Goal: Use online tool/utility: Use online tool/utility

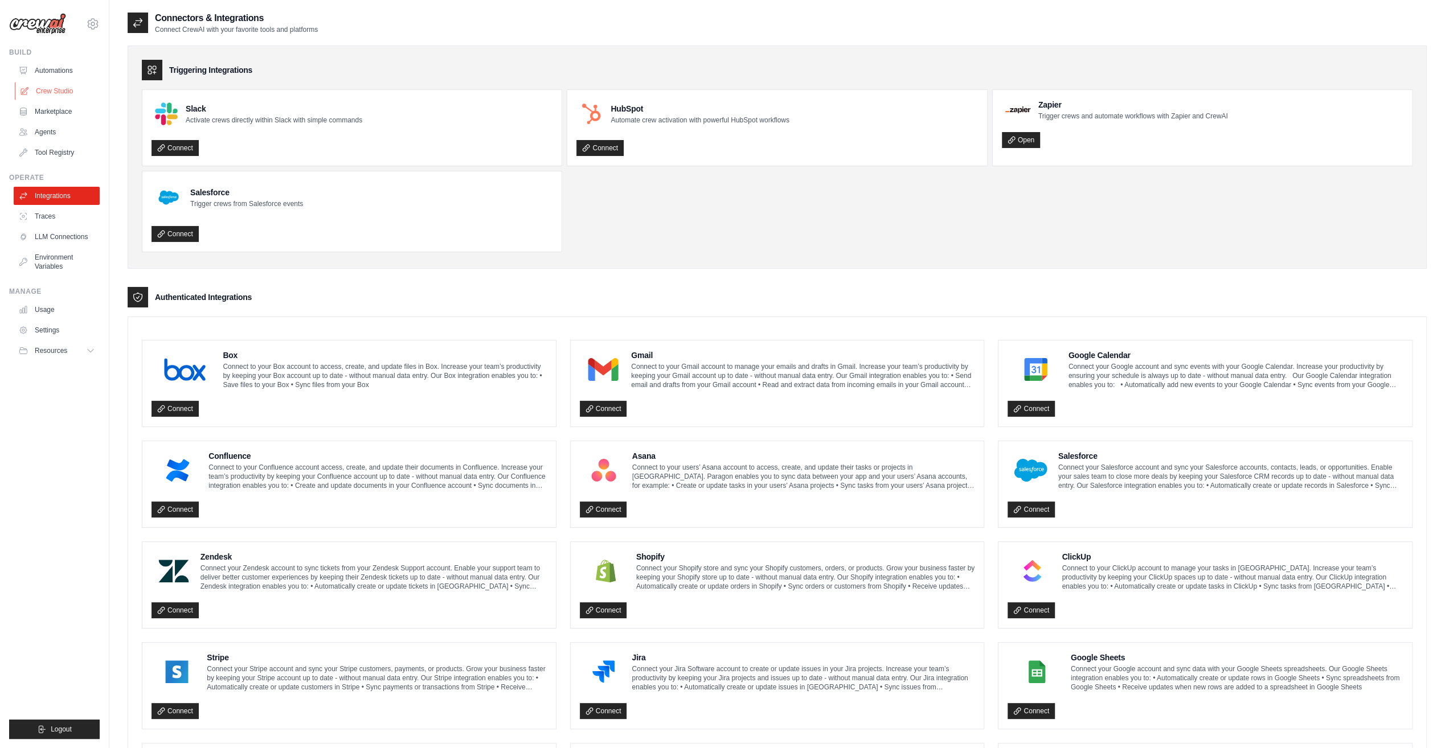
click at [47, 92] on link "Crew Studio" at bounding box center [58, 91] width 86 height 18
click at [45, 84] on link "Crew Studio" at bounding box center [58, 91] width 86 height 18
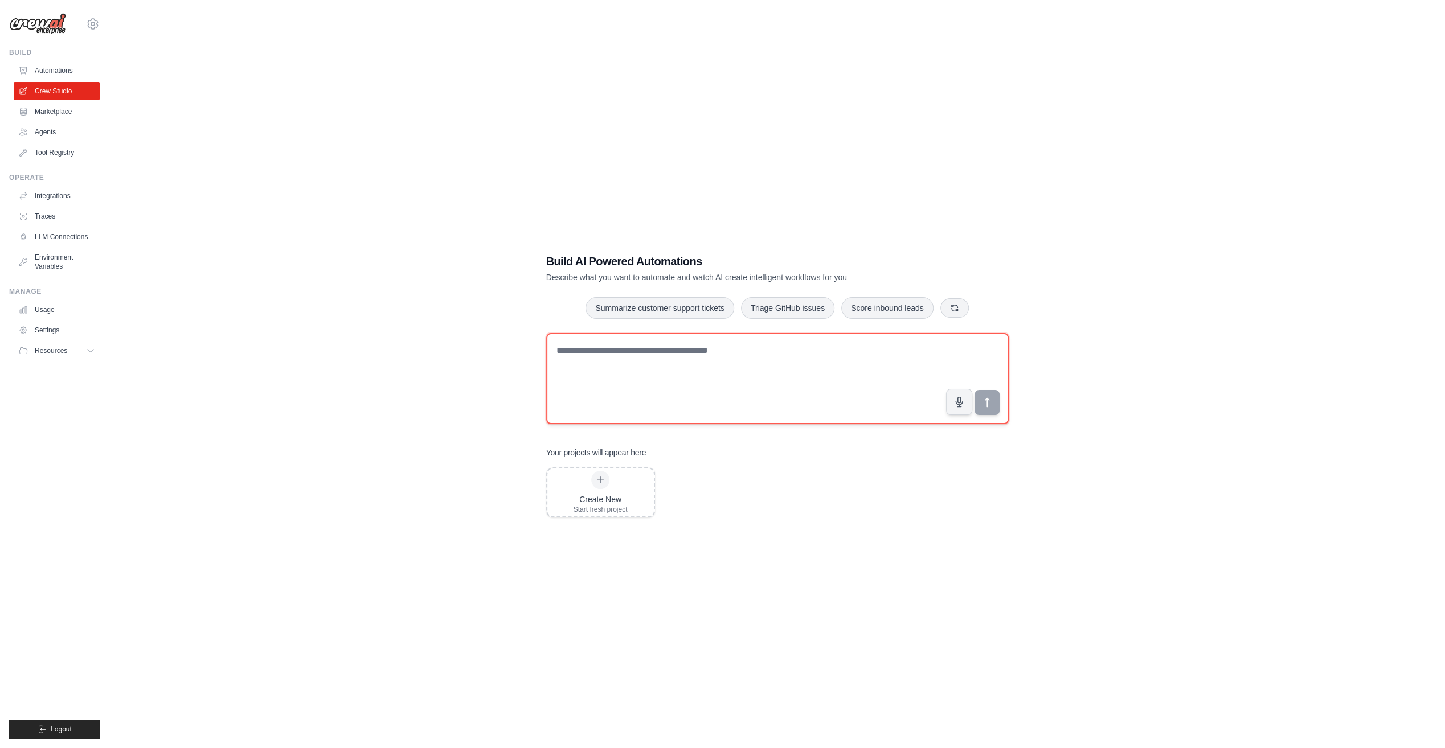
click at [662, 352] on textarea at bounding box center [777, 378] width 462 height 91
paste textarea "**********"
type textarea "**********"
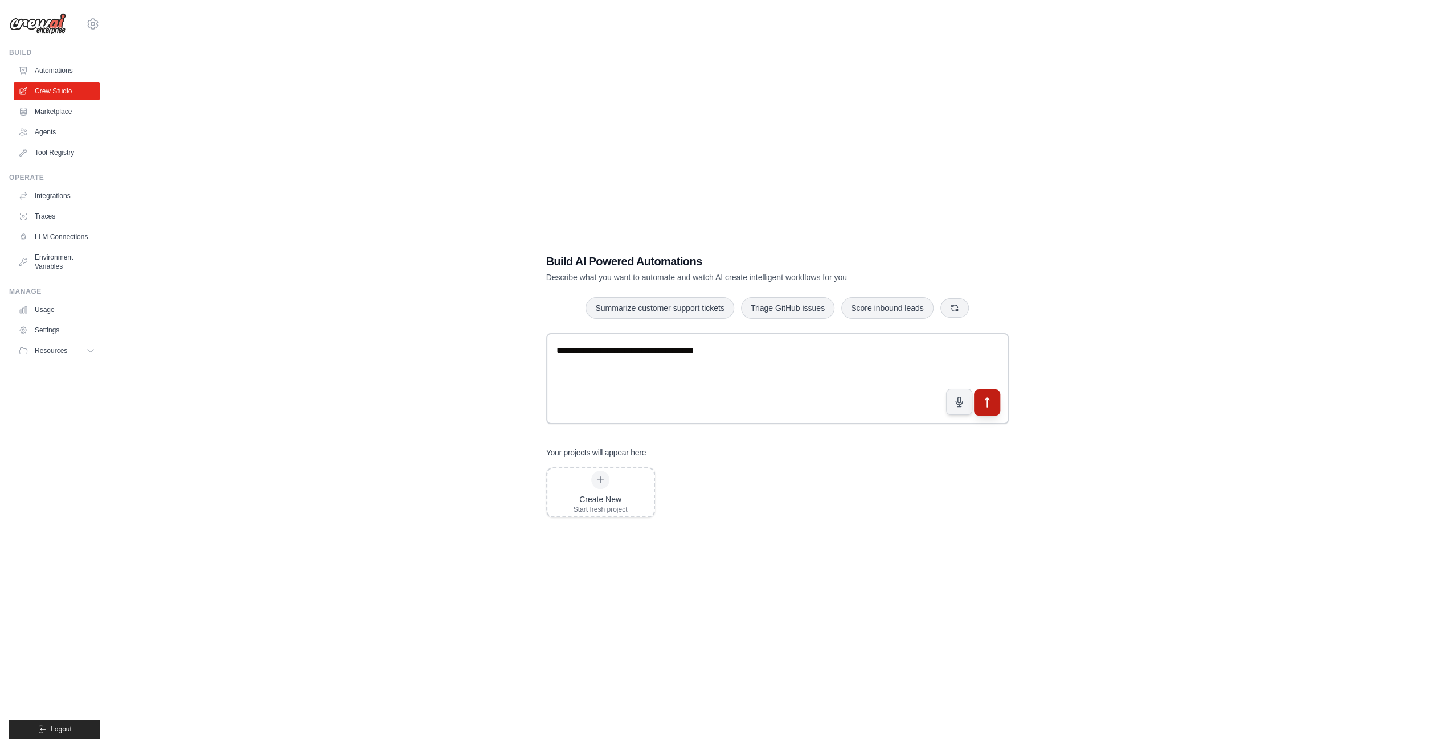
click at [981, 408] on button "submit" at bounding box center [986, 403] width 26 height 26
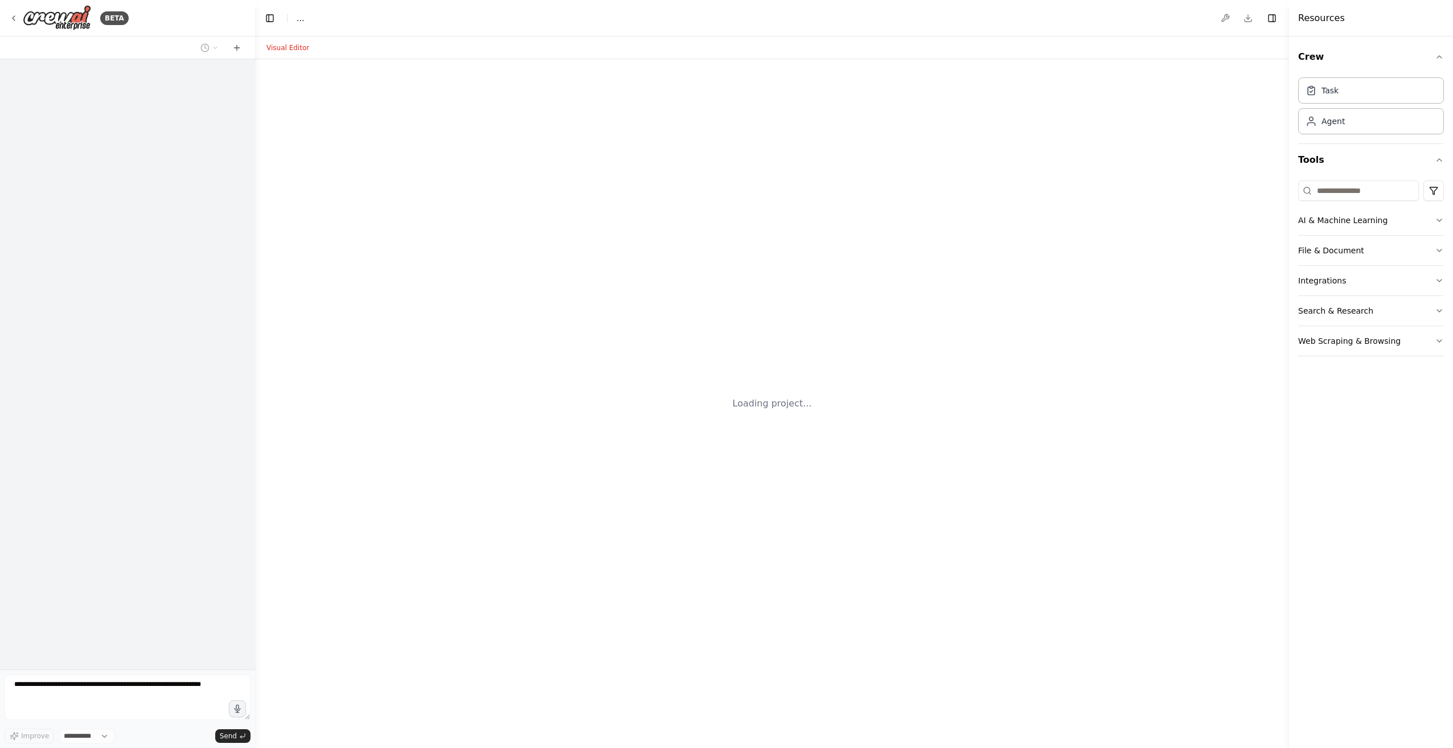
select select "****"
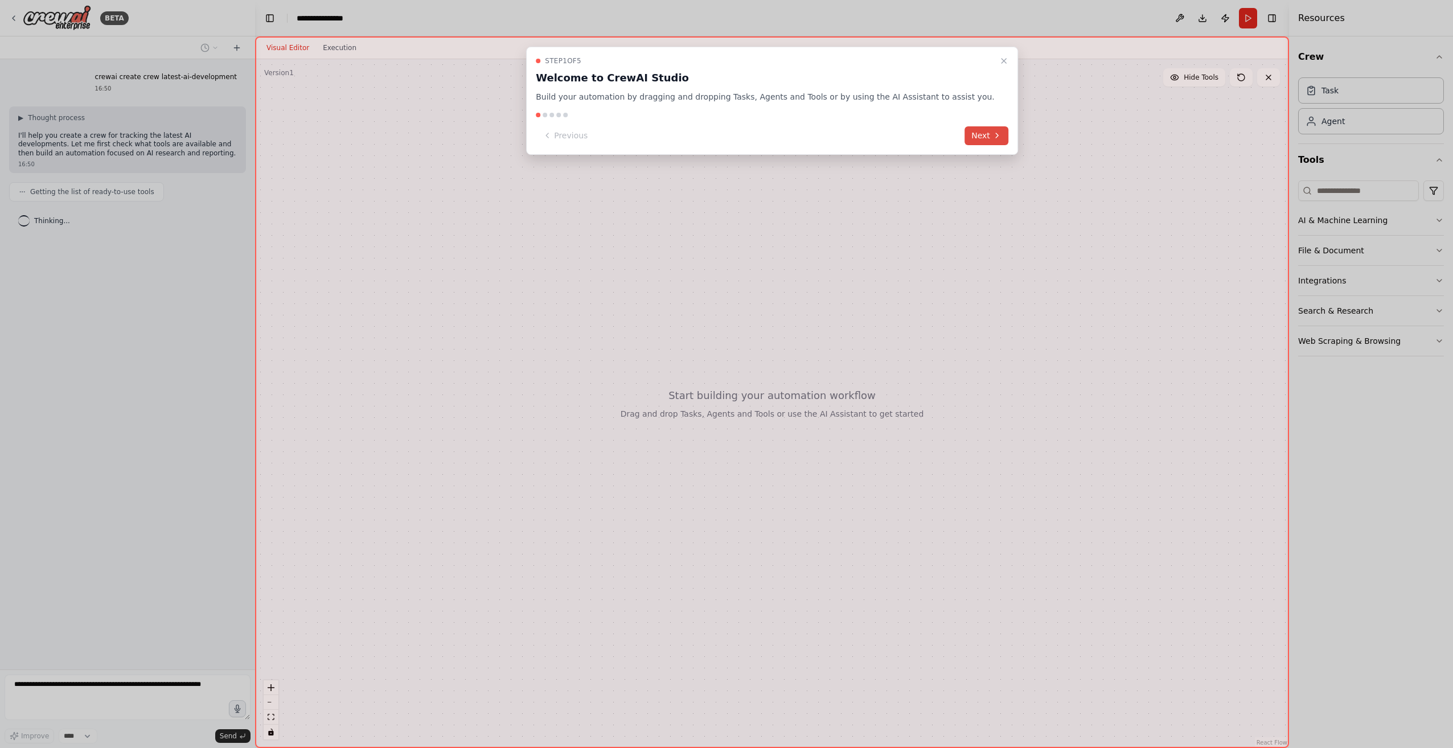
click at [965, 132] on button "Next" at bounding box center [987, 135] width 44 height 19
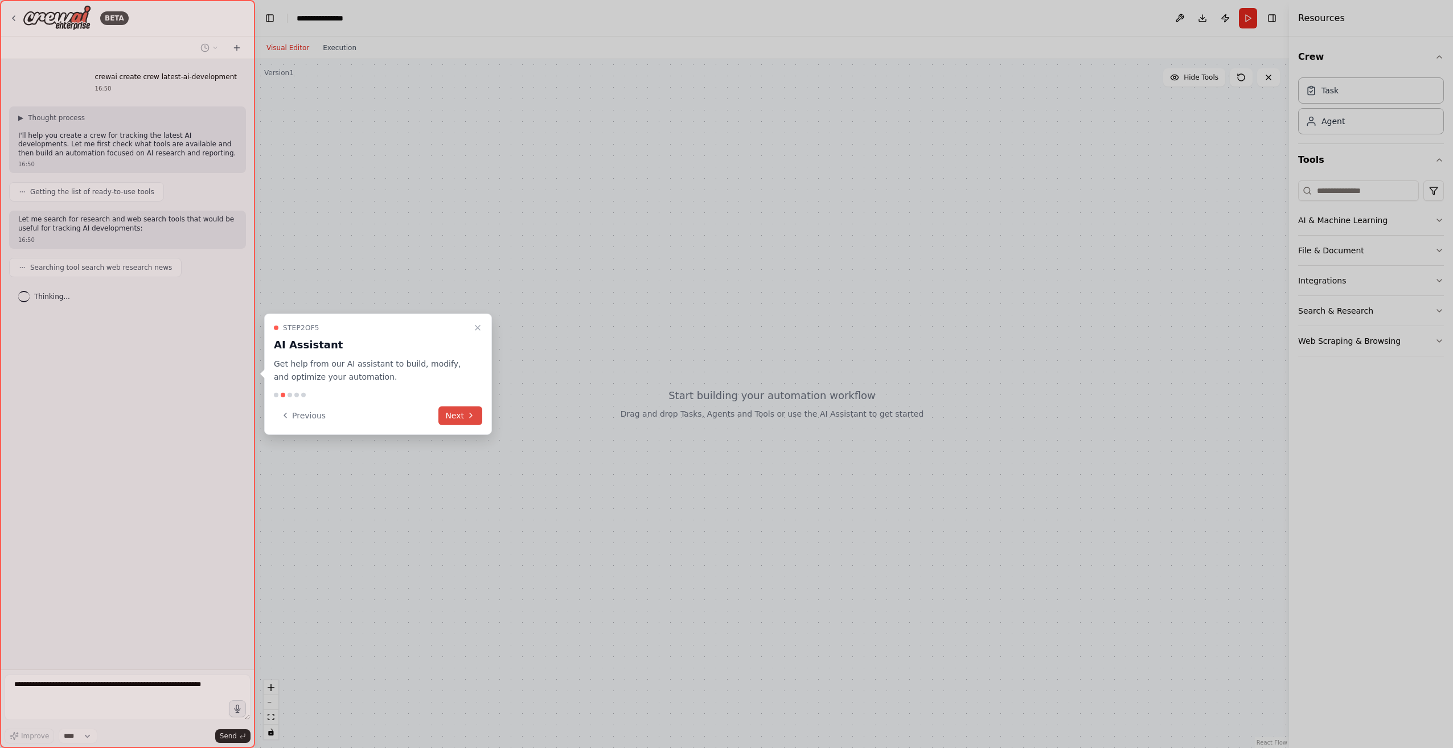
click at [469, 417] on icon at bounding box center [470, 415] width 9 height 9
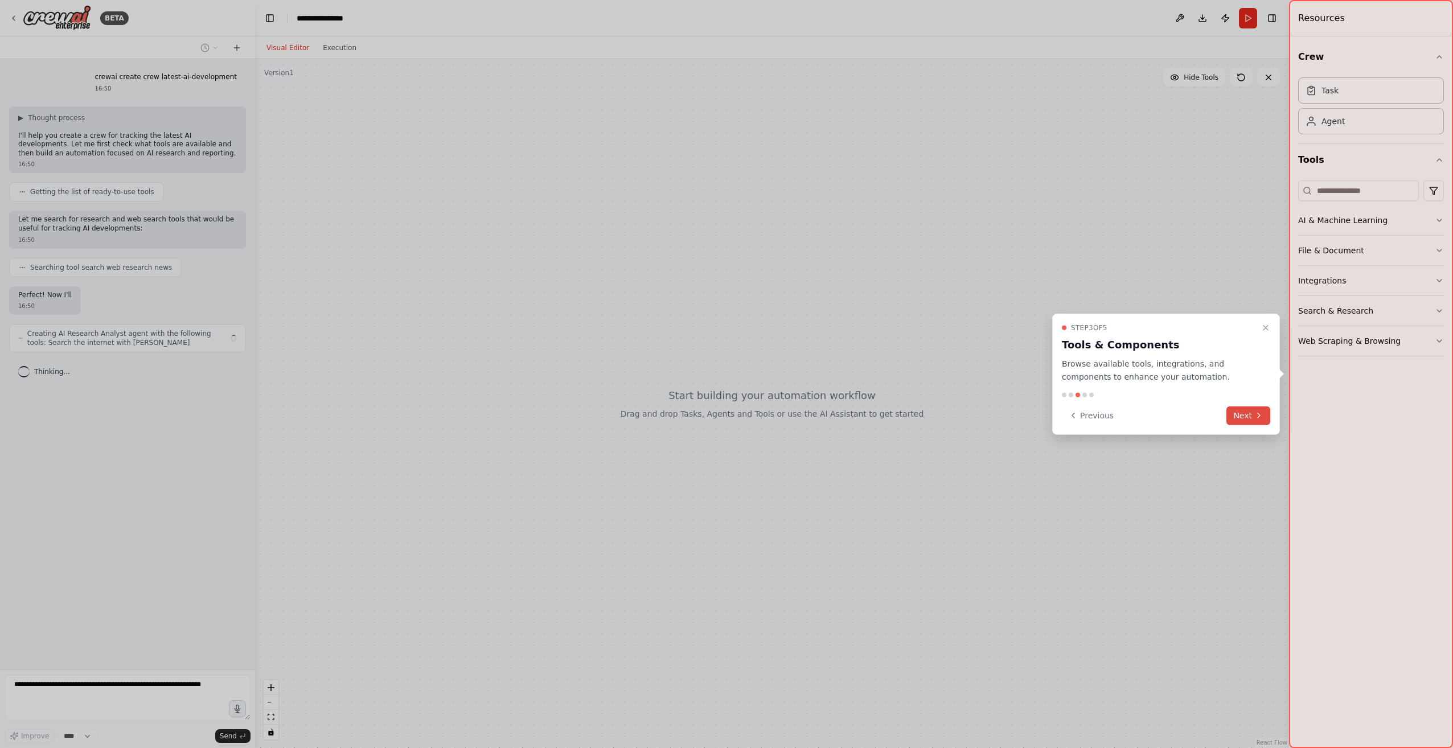
click at [1247, 417] on button "Next" at bounding box center [1249, 415] width 44 height 19
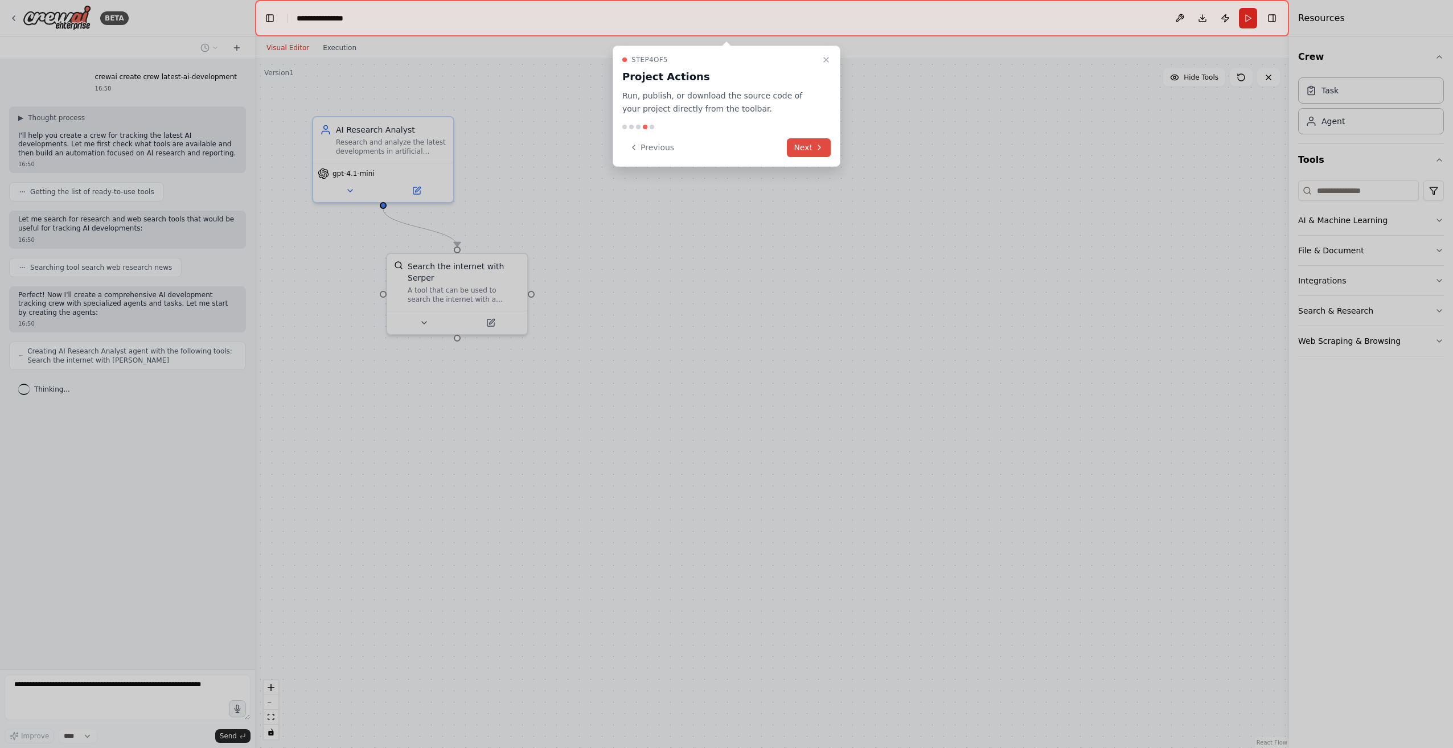
click at [804, 144] on button "Next" at bounding box center [809, 147] width 44 height 19
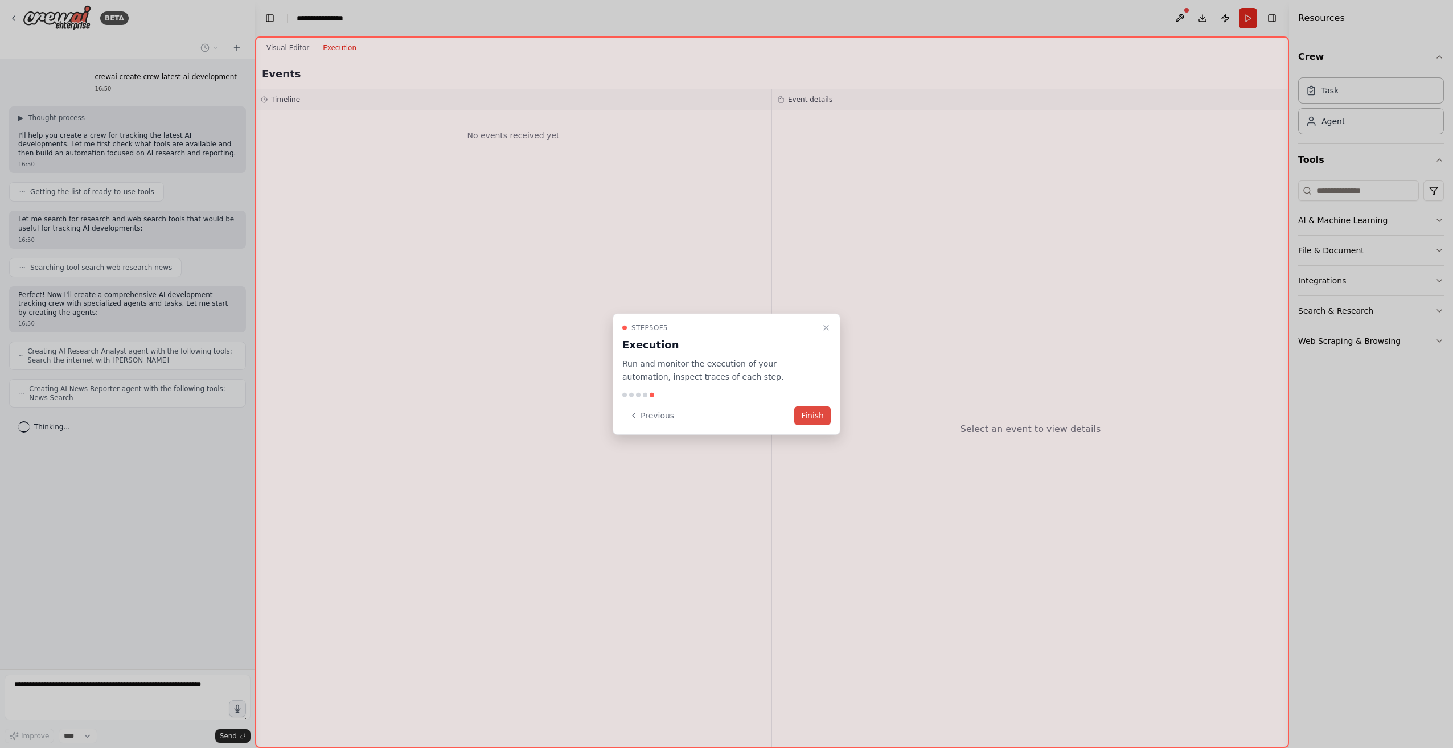
click at [814, 413] on button "Finish" at bounding box center [812, 415] width 36 height 19
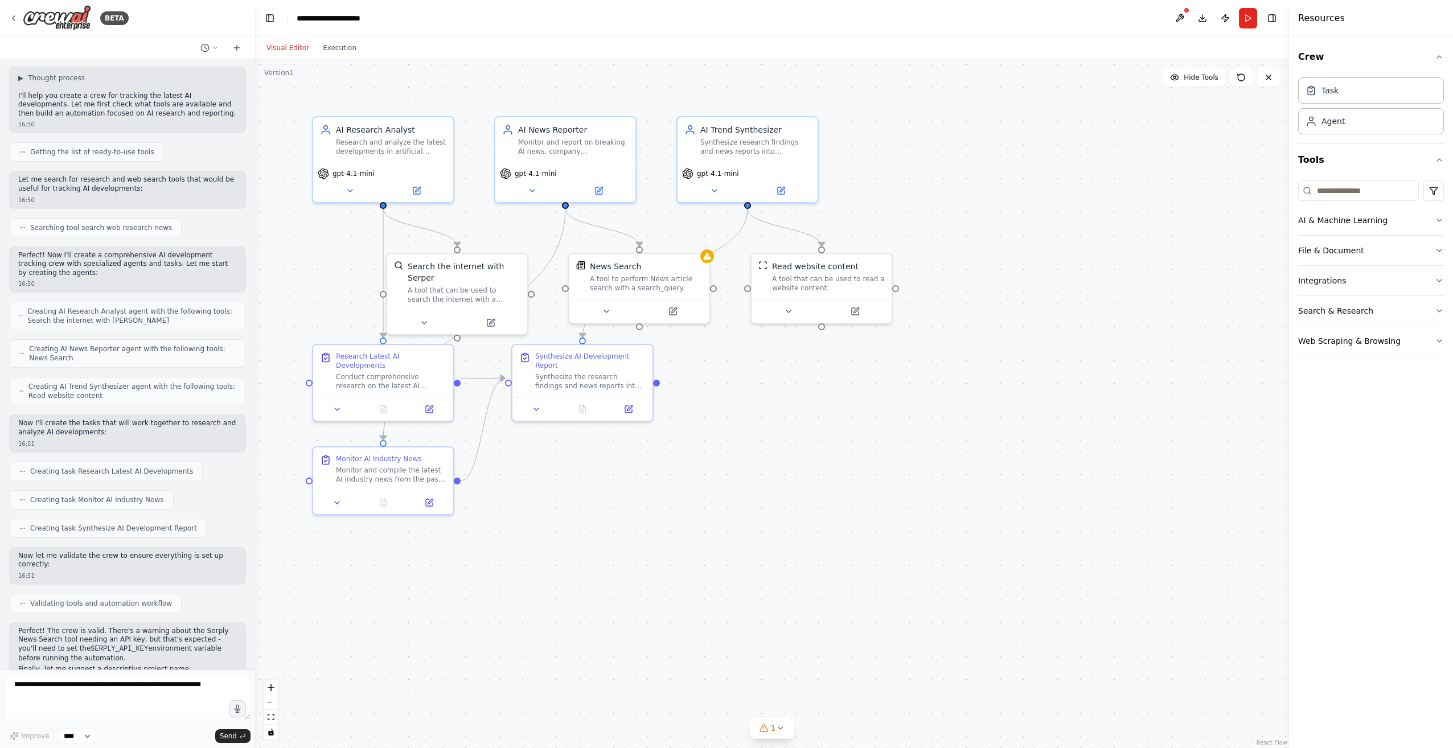
scroll to position [57, 0]
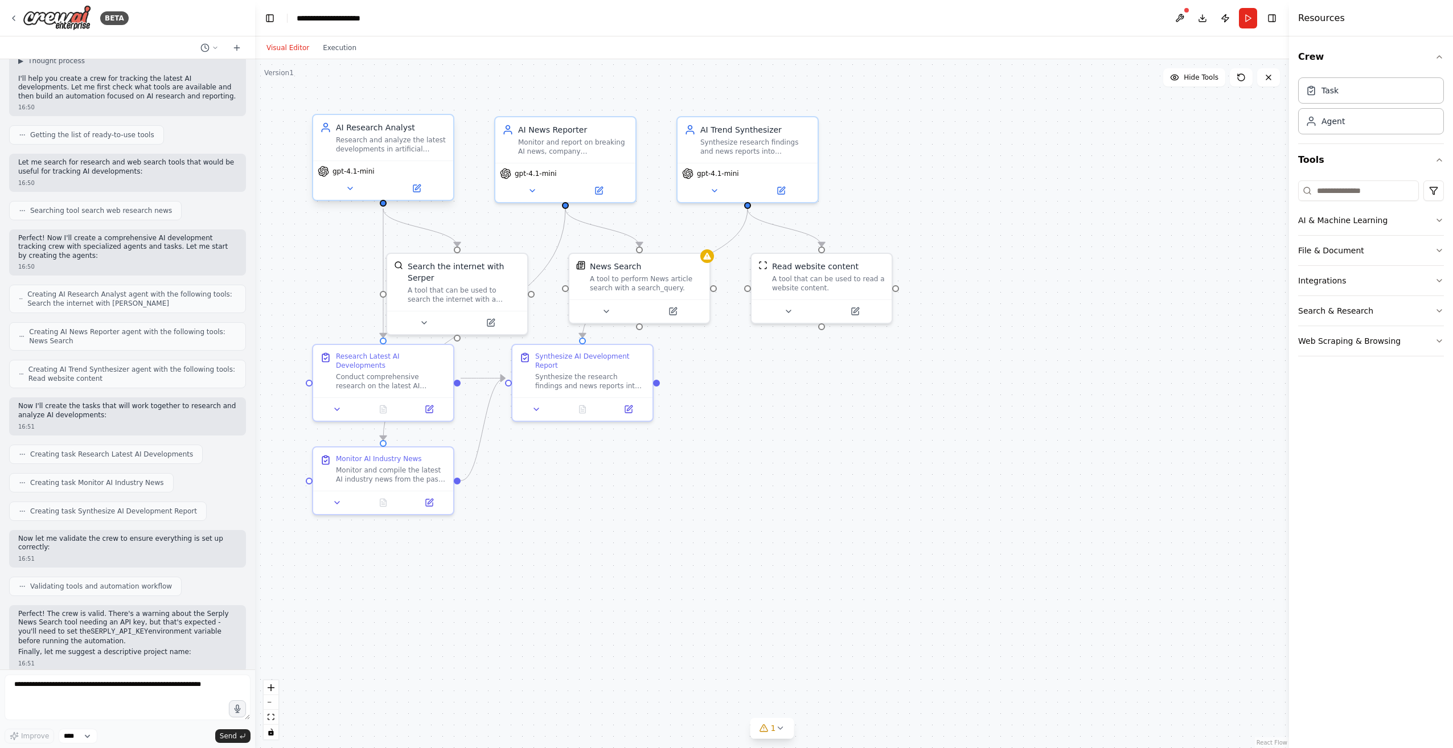
click at [347, 195] on div "gpt-4.1-mini" at bounding box center [383, 180] width 140 height 39
click at [352, 193] on button at bounding box center [350, 189] width 64 height 14
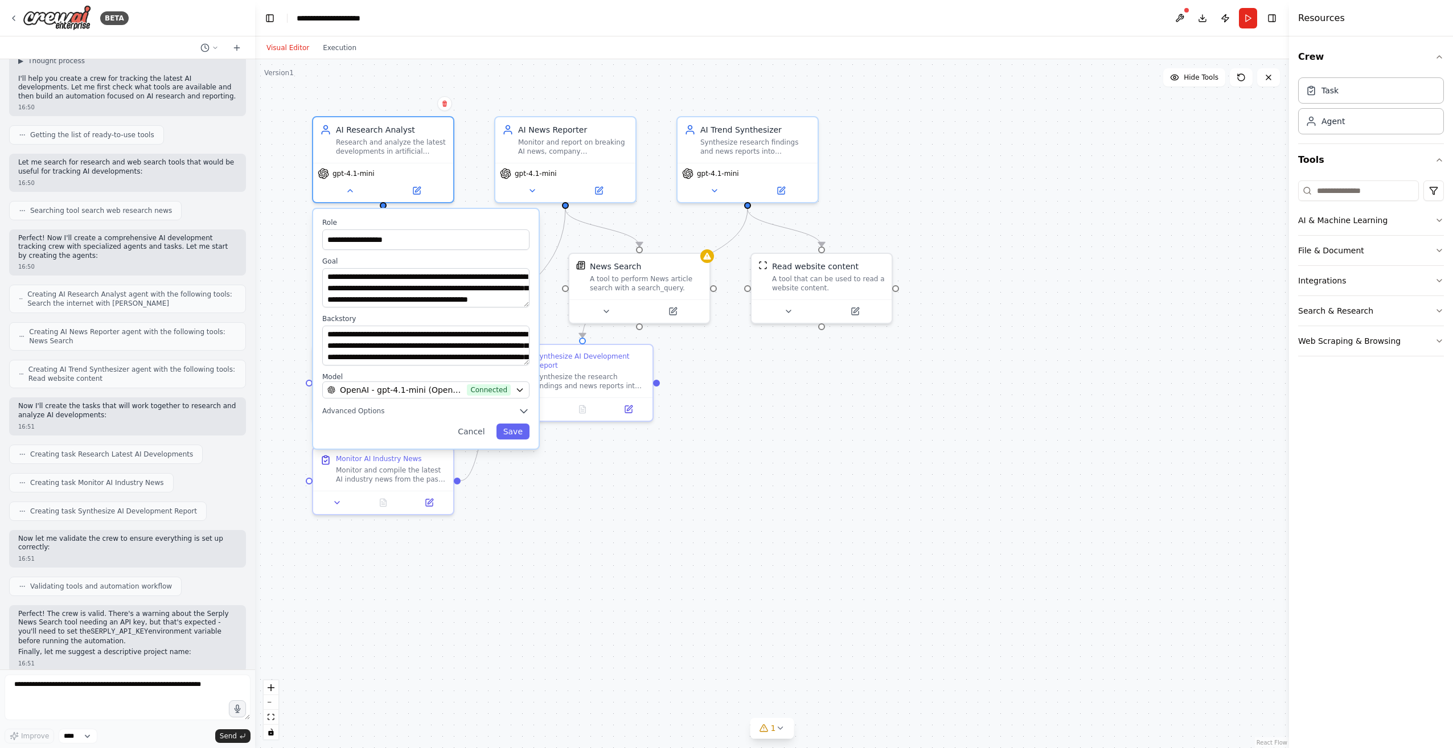
click at [828, 543] on div "**********" at bounding box center [772, 403] width 1034 height 689
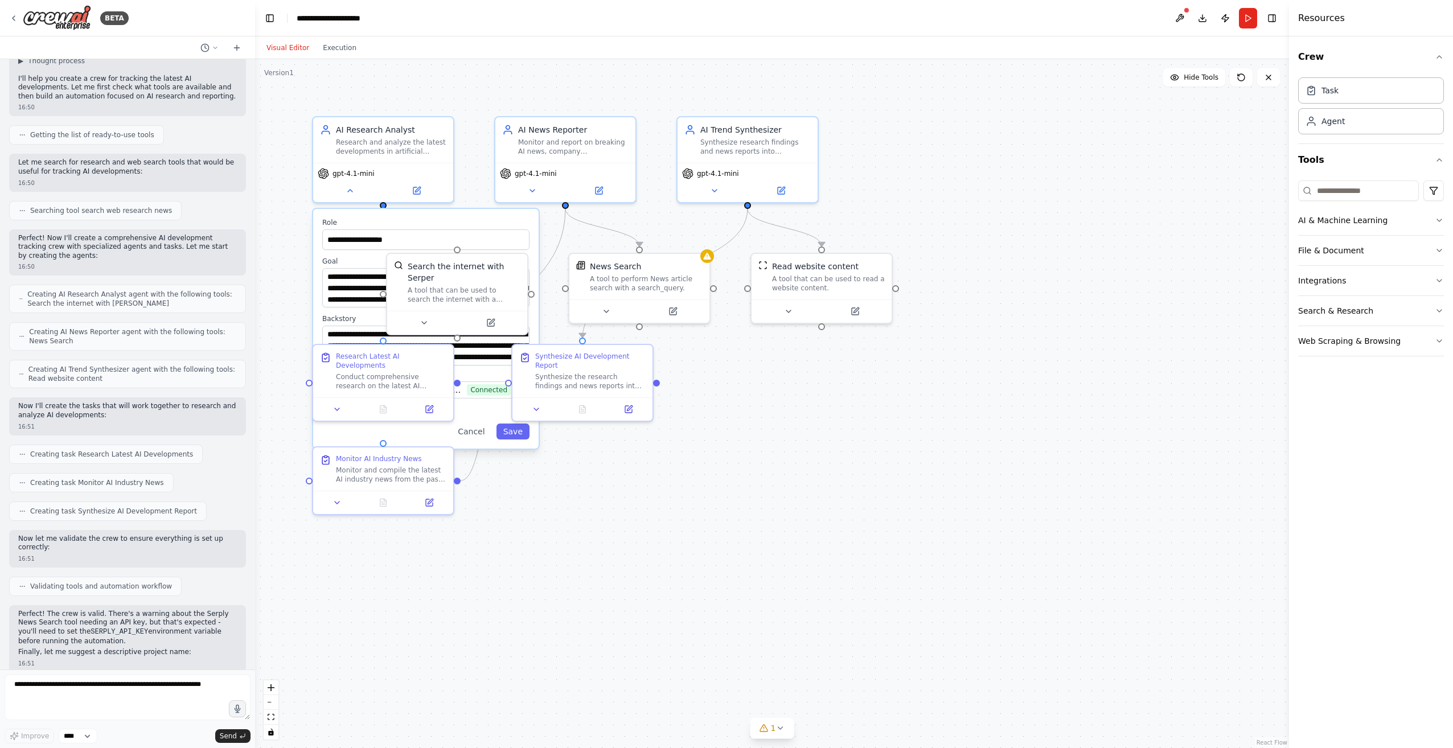
click at [662, 538] on div "**********" at bounding box center [772, 403] width 1034 height 689
click at [1177, 283] on div "**********" at bounding box center [772, 403] width 1034 height 689
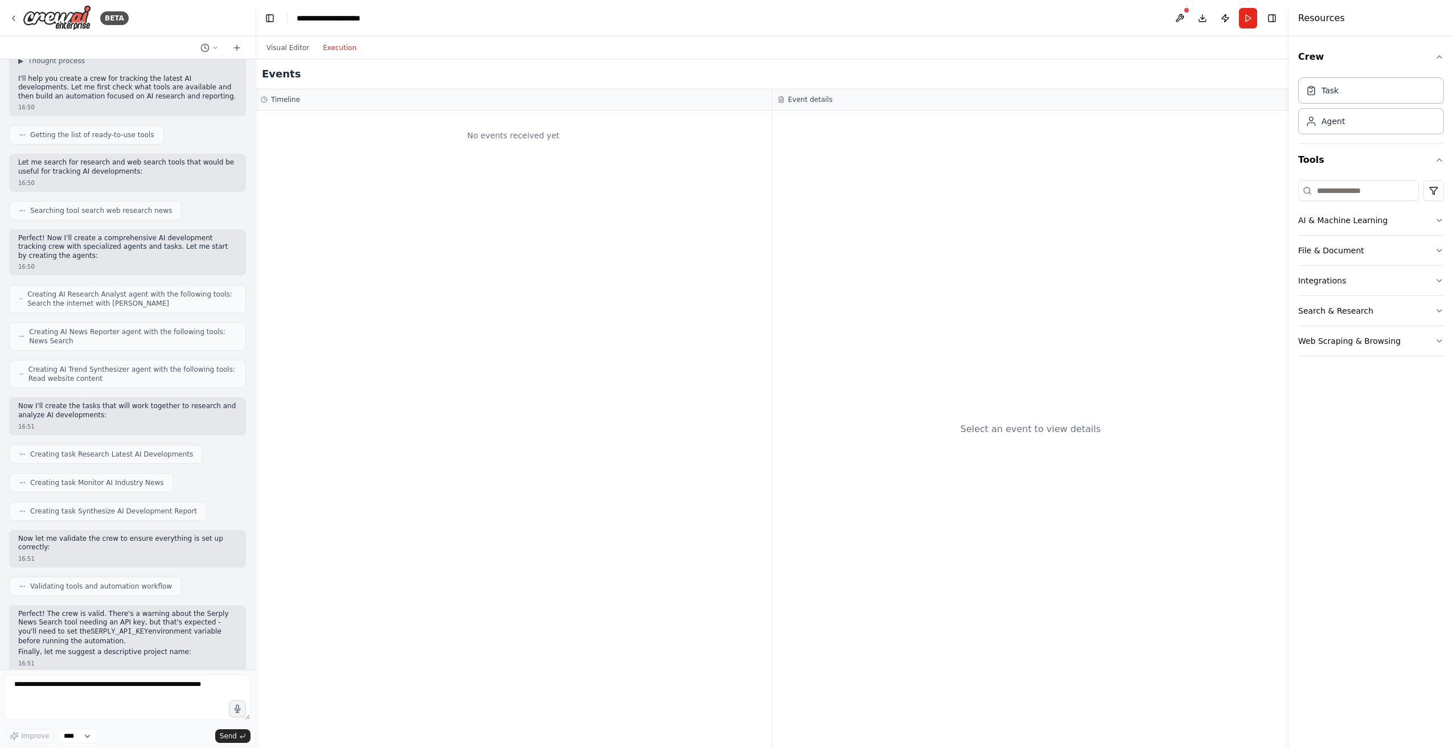
click at [333, 47] on button "Execution" at bounding box center [339, 48] width 47 height 14
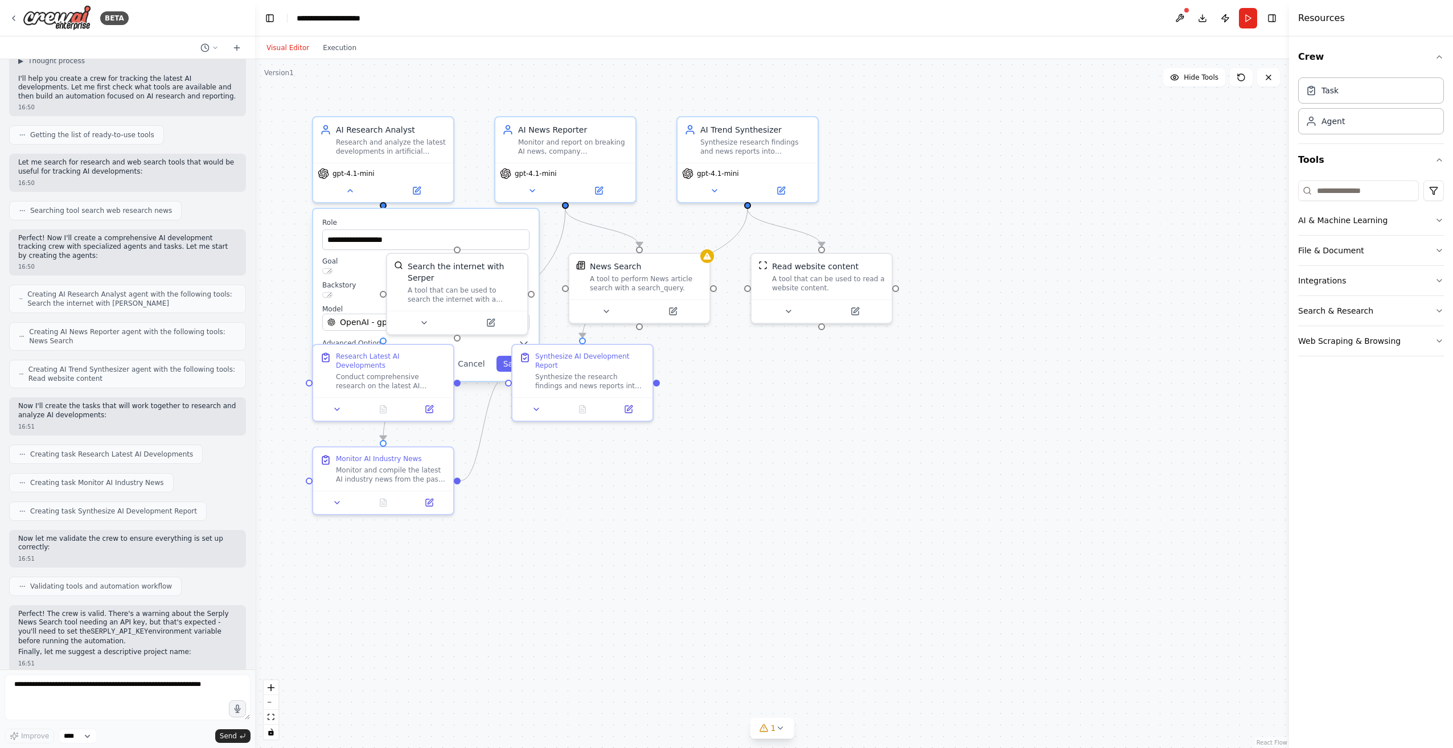
click at [284, 47] on button "Visual Editor" at bounding box center [288, 48] width 56 height 14
click at [942, 469] on div "**********" at bounding box center [772, 403] width 1034 height 689
click at [535, 196] on div "gpt-4.1-mini" at bounding box center [565, 180] width 140 height 39
click at [353, 199] on div "gpt-4.1-mini" at bounding box center [383, 180] width 140 height 39
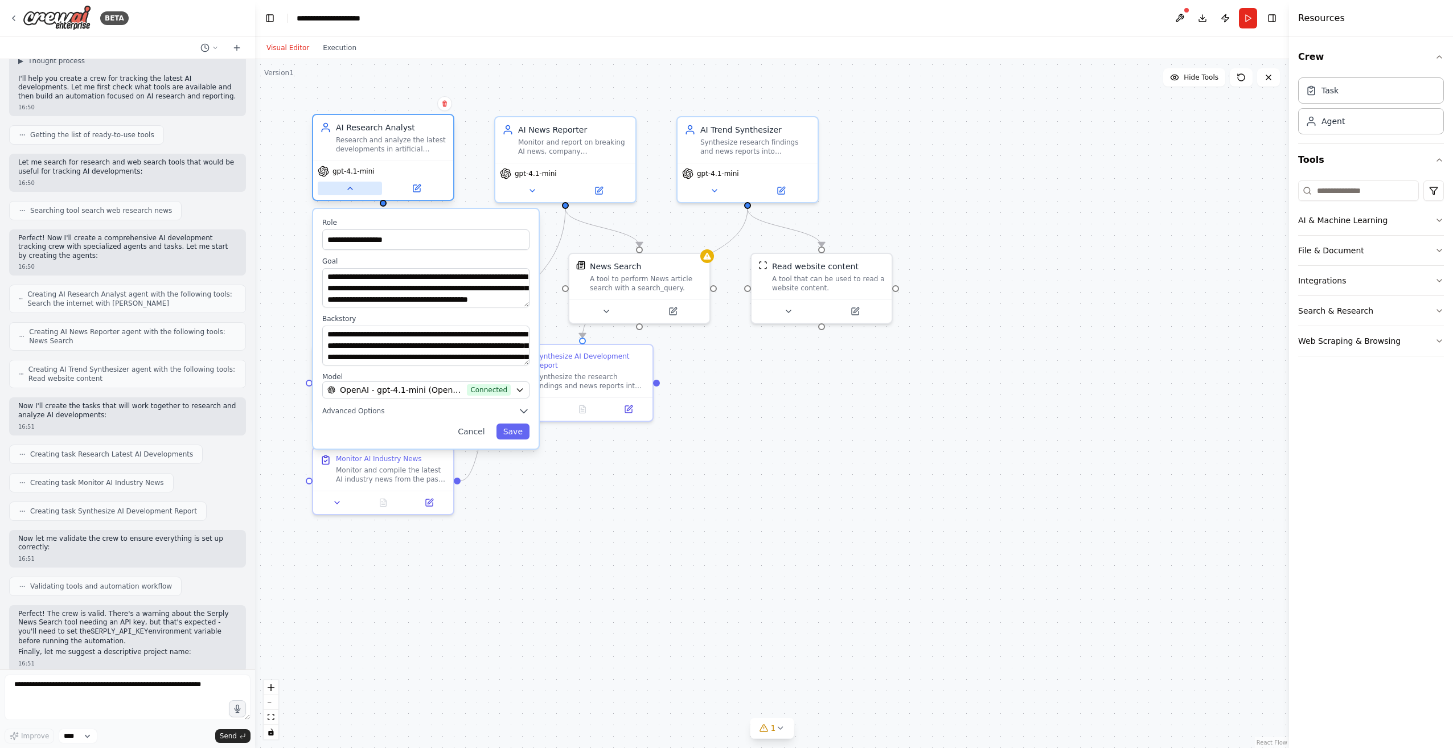
click at [351, 195] on div "gpt-4.1-mini" at bounding box center [383, 180] width 140 height 39
click at [351, 187] on icon at bounding box center [350, 188] width 5 height 2
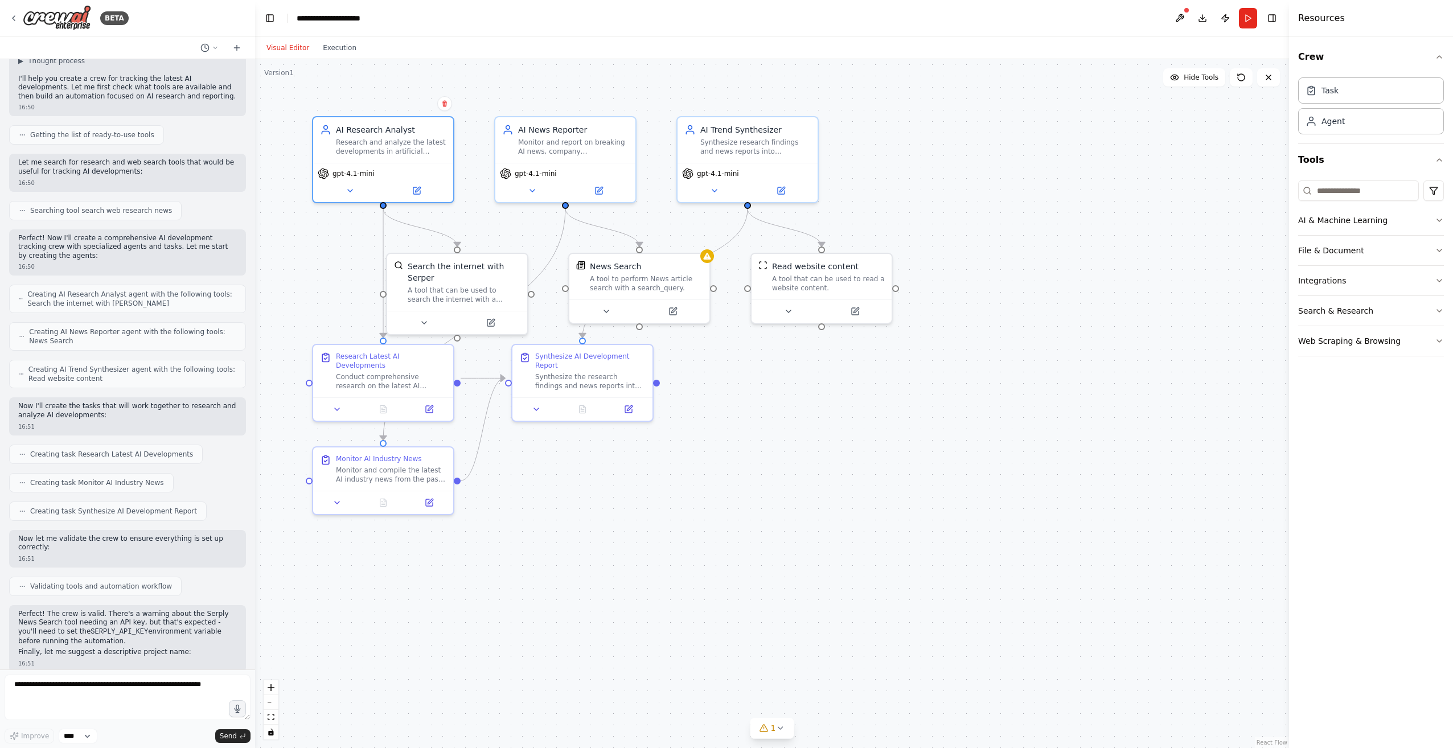
click at [957, 472] on div ".deletable-edge-delete-btn { width: 20px; height: 20px; border: 0px solid #ffff…" at bounding box center [772, 403] width 1034 height 689
click at [710, 256] on icon at bounding box center [706, 254] width 7 height 7
click at [671, 315] on button at bounding box center [673, 309] width 64 height 14
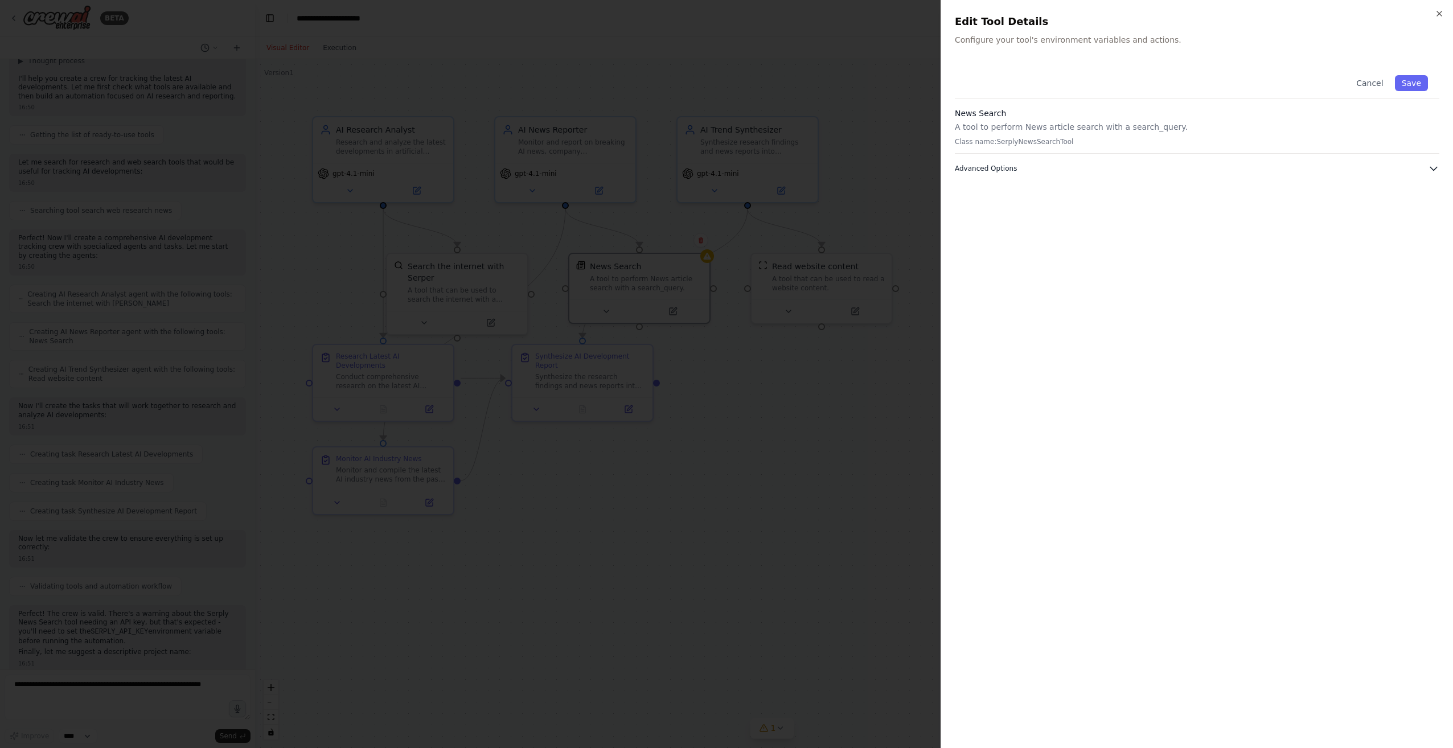
click at [1433, 170] on icon "button" at bounding box center [1433, 168] width 11 height 11
click at [1147, 335] on div "Cancel Save News Search A tool to perform News article search with a search_que…" at bounding box center [1197, 399] width 485 height 671
click at [1014, 231] on input "text" at bounding box center [1197, 230] width 470 height 21
paste input "**********"
type input "**********"
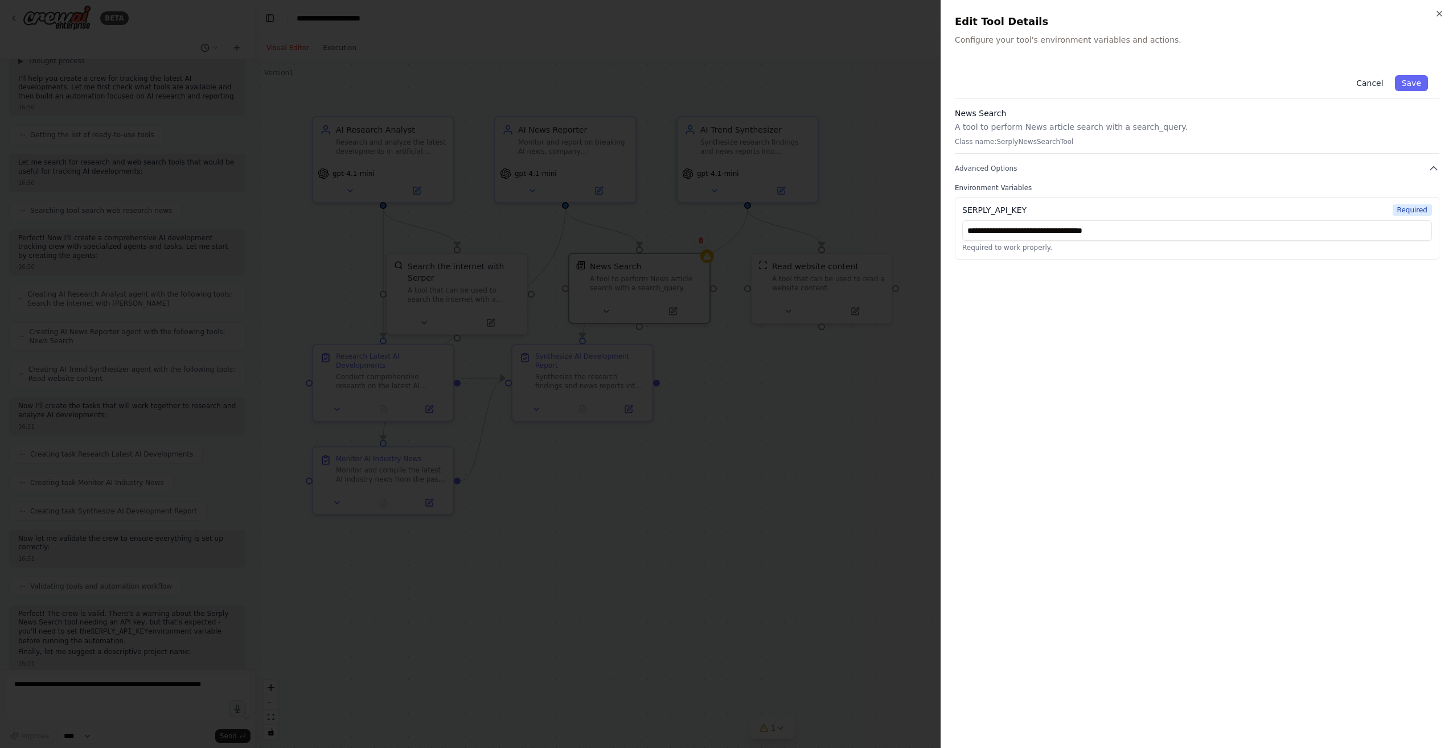
click at [1373, 84] on button "Cancel" at bounding box center [1370, 83] width 40 height 16
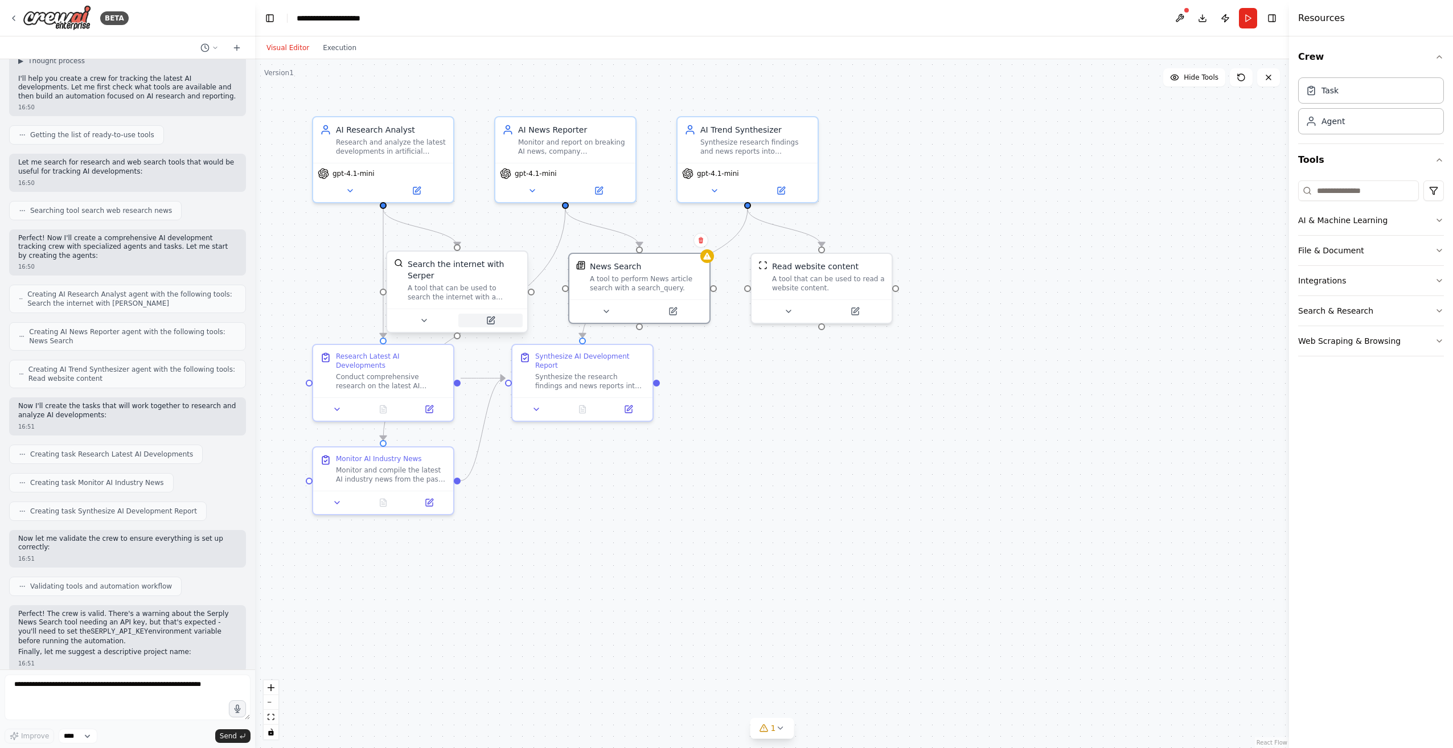
click at [494, 317] on icon at bounding box center [490, 320] width 7 height 7
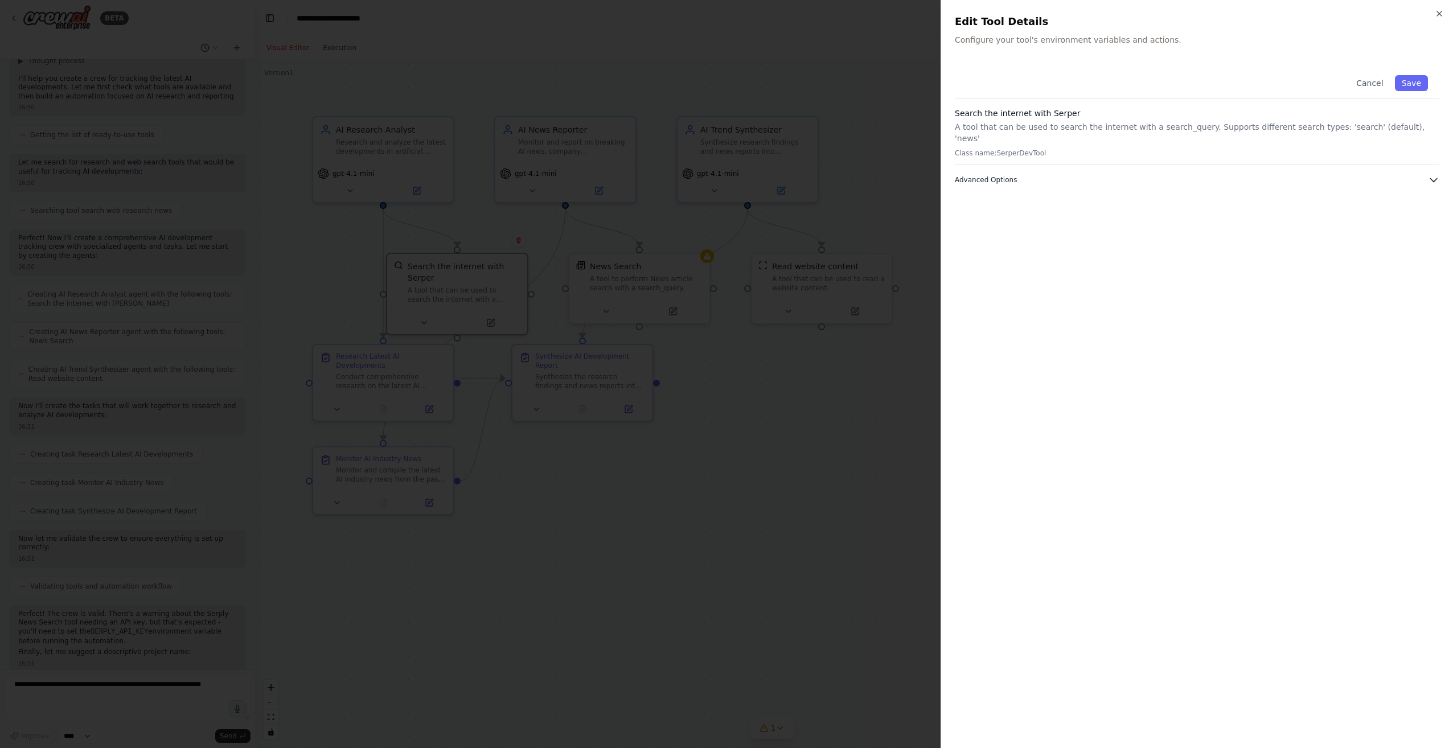
click at [1429, 174] on icon "button" at bounding box center [1433, 179] width 11 height 11
click at [723, 460] on div at bounding box center [726, 374] width 1453 height 748
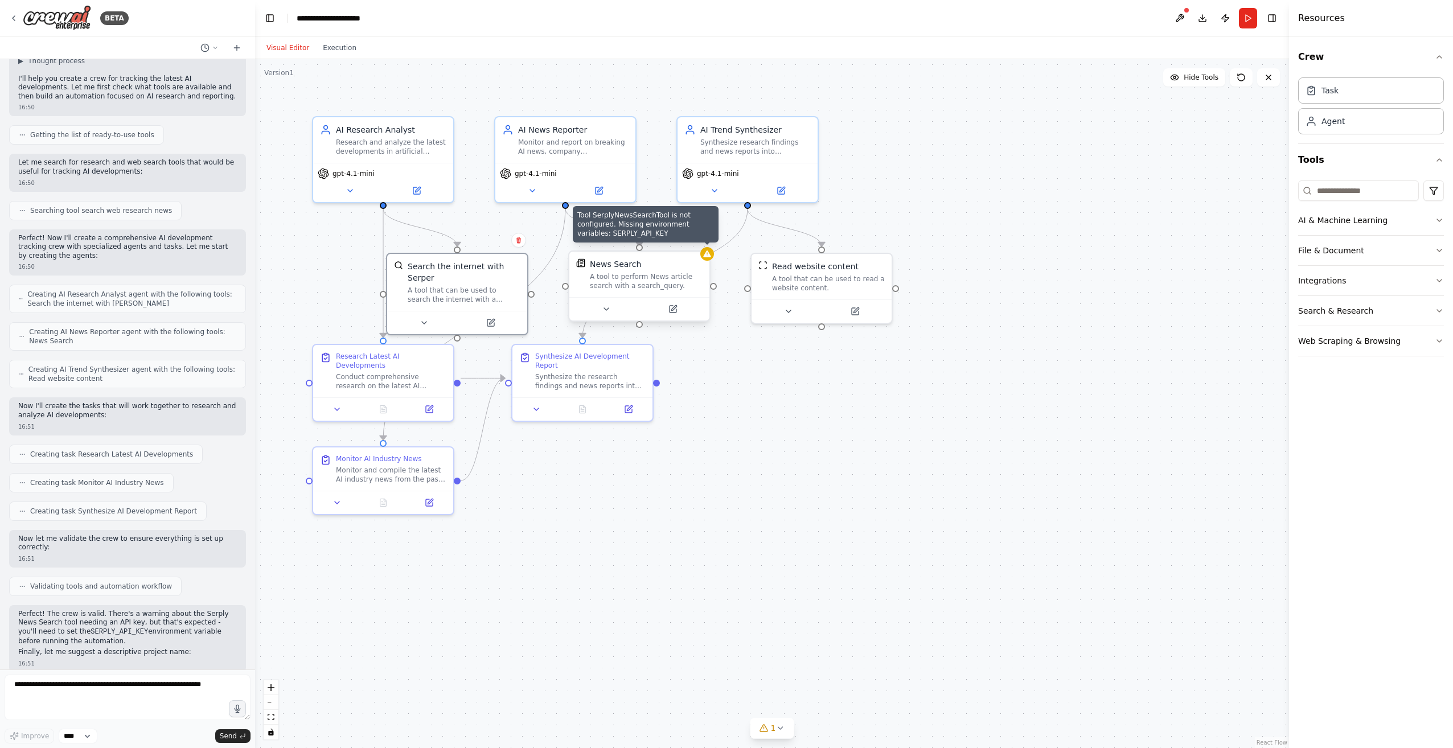
click at [711, 260] on div ".deletable-edge-delete-btn { width: 20px; height: 20px; border: 0px solid #ffff…" at bounding box center [772, 403] width 1034 height 689
click at [711, 260] on div at bounding box center [707, 254] width 14 height 14
click at [710, 262] on div "News Search A tool to perform News article search with a search_query." at bounding box center [639, 286] width 142 height 71
click at [645, 272] on div "News Search A tool to perform News article search with a search_query." at bounding box center [652, 275] width 113 height 32
click at [664, 268] on div "News Search" at bounding box center [652, 264] width 113 height 11
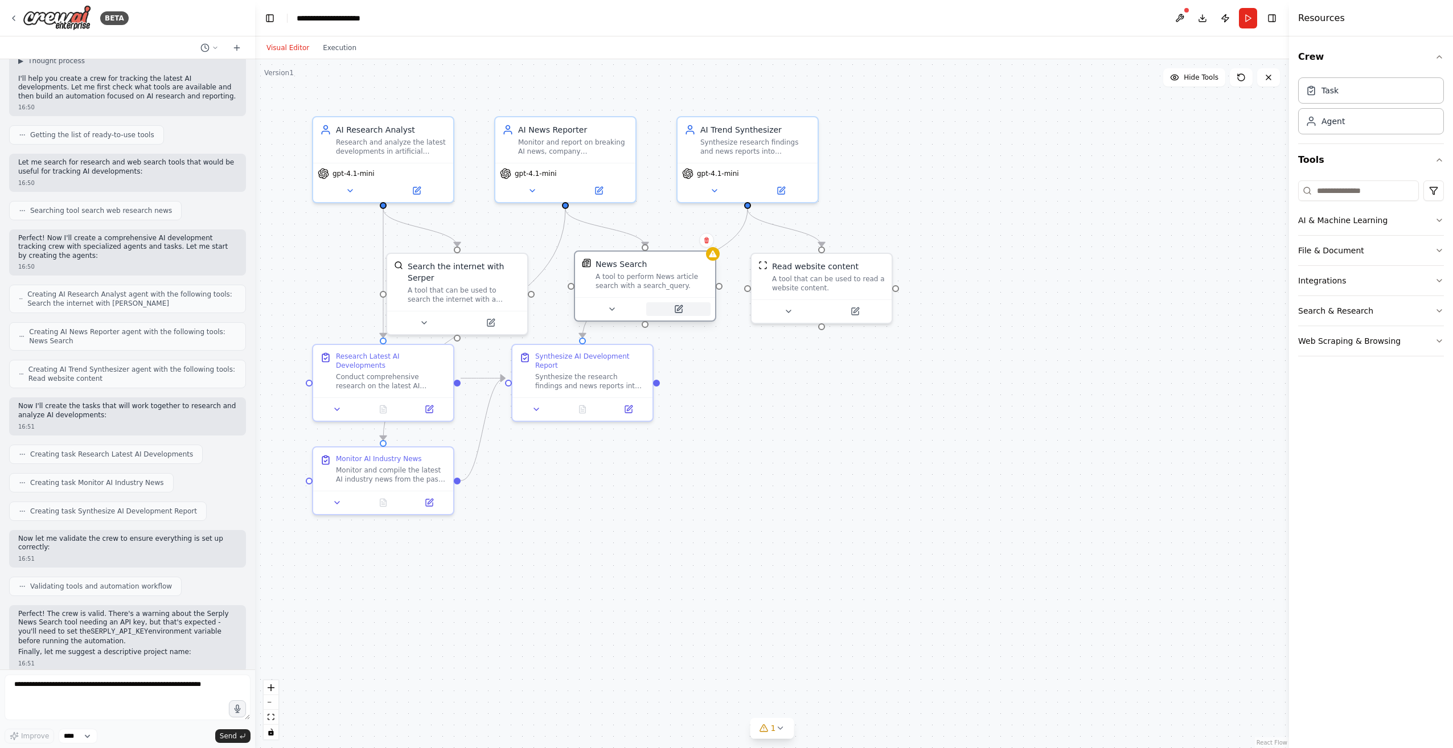
click at [675, 305] on icon at bounding box center [678, 309] width 9 height 9
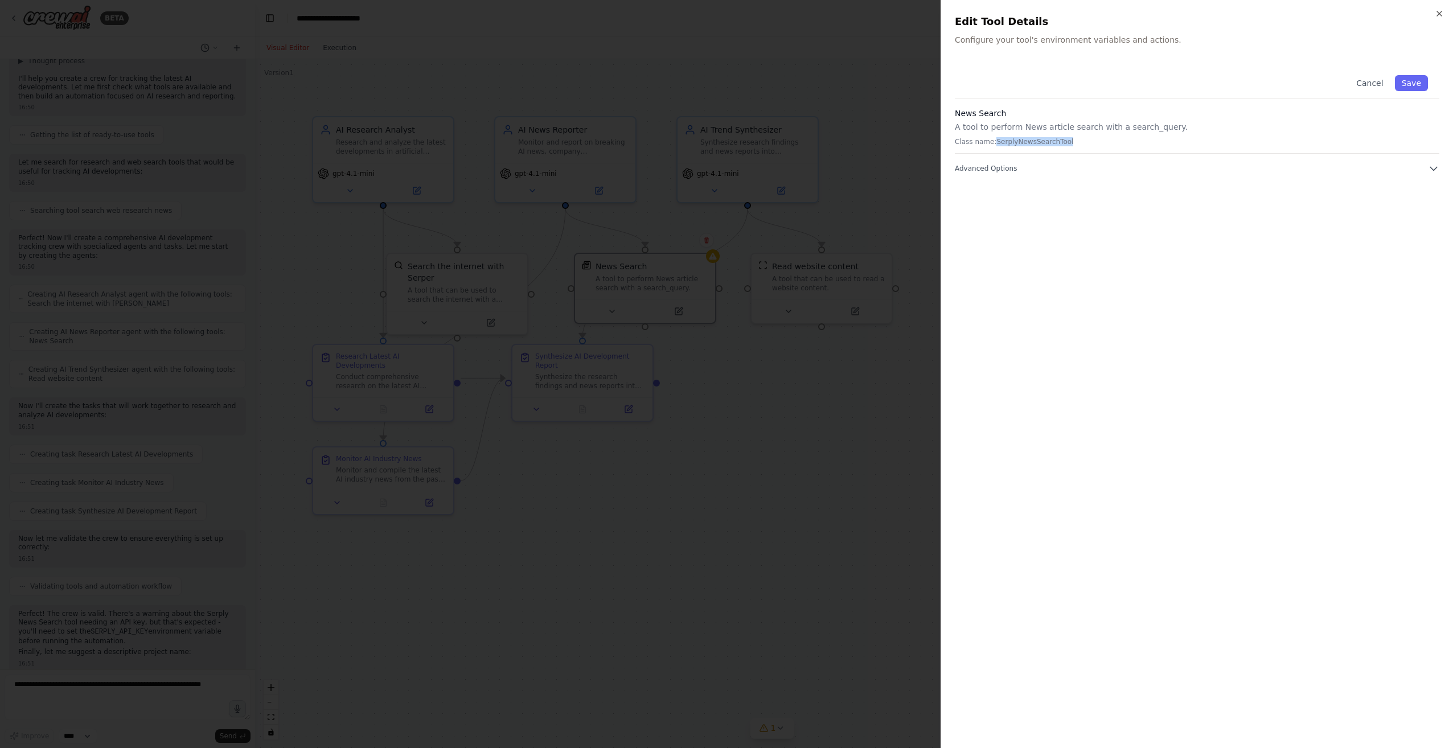
drag, startPoint x: 1063, startPoint y: 141, endPoint x: 993, endPoint y: 142, distance: 69.5
click at [993, 142] on p "Class name: SerplyNewsSearchTool" at bounding box center [1197, 141] width 485 height 9
copy p "SerplyNewsSearchTool"
